Goal: Use online tool/utility: Use online tool/utility

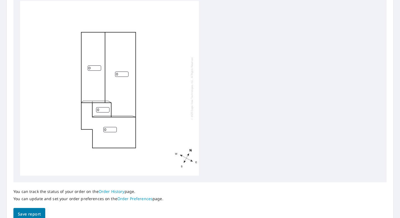
scroll to position [167, 0]
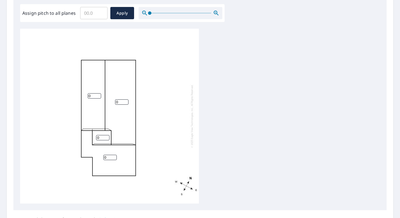
click at [95, 96] on input "0" at bounding box center [94, 95] width 13 height 5
click at [98, 97] on input "0" at bounding box center [94, 95] width 13 height 5
click at [98, 95] on input "1" at bounding box center [94, 95] width 13 height 5
click at [98, 95] on input "2" at bounding box center [94, 95] width 13 height 5
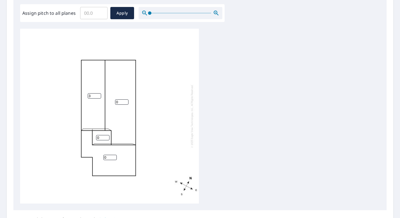
click at [98, 95] on input "3" at bounding box center [94, 95] width 13 height 5
type input "4"
click at [98, 95] on input "4" at bounding box center [94, 95] width 13 height 5
click at [127, 101] on input "1" at bounding box center [121, 102] width 13 height 5
click at [127, 101] on input "2" at bounding box center [121, 102] width 13 height 5
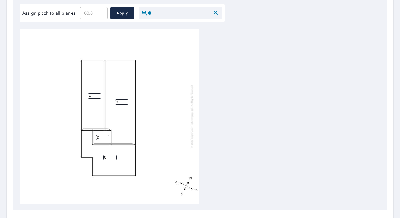
click at [127, 101] on input "3" at bounding box center [121, 102] width 13 height 5
type input "4"
click at [127, 101] on input "4" at bounding box center [121, 102] width 13 height 5
click at [107, 137] on input "1" at bounding box center [102, 137] width 13 height 5
click at [107, 137] on input "2" at bounding box center [102, 137] width 13 height 5
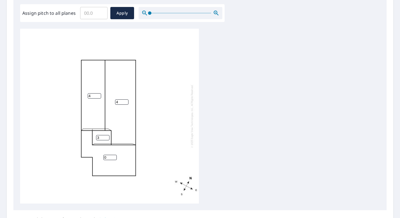
click at [107, 137] on input "3" at bounding box center [102, 137] width 13 height 5
type input "4"
click at [107, 137] on input "4" at bounding box center [102, 137] width 13 height 5
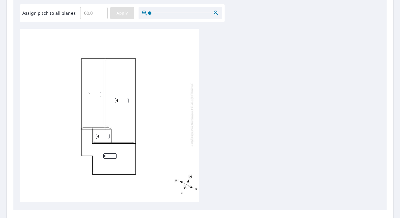
click at [121, 10] on span "Apply" at bounding box center [122, 13] width 15 height 7
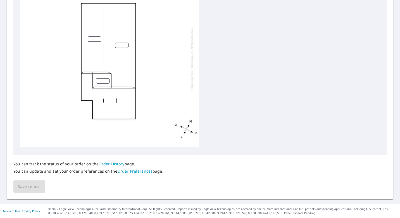
scroll to position [0, 0]
click at [93, 41] on input "number" at bounding box center [94, 40] width 13 height 5
click at [98, 40] on input "1" at bounding box center [94, 40] width 13 height 5
click at [98, 40] on input "2" at bounding box center [94, 40] width 13 height 5
click at [98, 40] on input "3" at bounding box center [94, 40] width 13 height 5
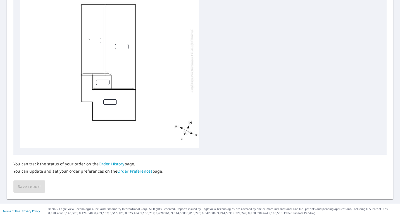
type input "4"
click at [98, 40] on input "4" at bounding box center [94, 40] width 13 height 5
click at [119, 46] on input "number" at bounding box center [121, 46] width 13 height 5
click at [125, 45] on input "1" at bounding box center [121, 46] width 13 height 5
click at [125, 45] on input "2" at bounding box center [121, 46] width 13 height 5
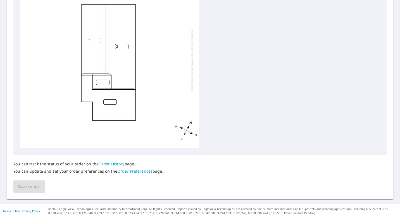
click at [125, 45] on input "3" at bounding box center [121, 46] width 13 height 5
type input "4"
click at [125, 45] on input "4" at bounding box center [121, 46] width 13 height 5
drag, startPoint x: 100, startPoint y: 82, endPoint x: 112, endPoint y: 80, distance: 12.0
click at [104, 81] on input "number" at bounding box center [102, 82] width 13 height 5
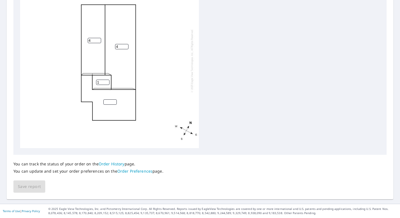
click at [106, 81] on input "1" at bounding box center [102, 82] width 13 height 5
click at [107, 81] on input "2" at bounding box center [102, 82] width 13 height 5
click at [107, 81] on input "3" at bounding box center [102, 82] width 13 height 5
type input "4"
click at [107, 81] on input "4" at bounding box center [102, 82] width 13 height 5
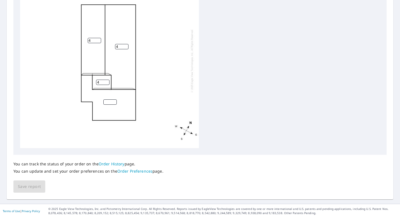
click at [105, 101] on input "number" at bounding box center [109, 102] width 13 height 5
type input "0"
click at [114, 103] on input "0" at bounding box center [109, 102] width 13 height 5
click at [30, 187] on span "Save report" at bounding box center [29, 187] width 23 height 7
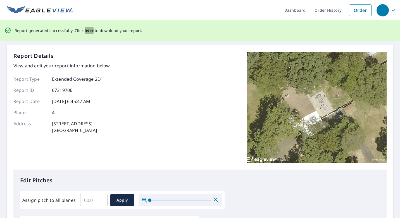
click at [87, 30] on span "here" at bounding box center [89, 30] width 9 height 7
